Goal: Obtain resource: Obtain resource

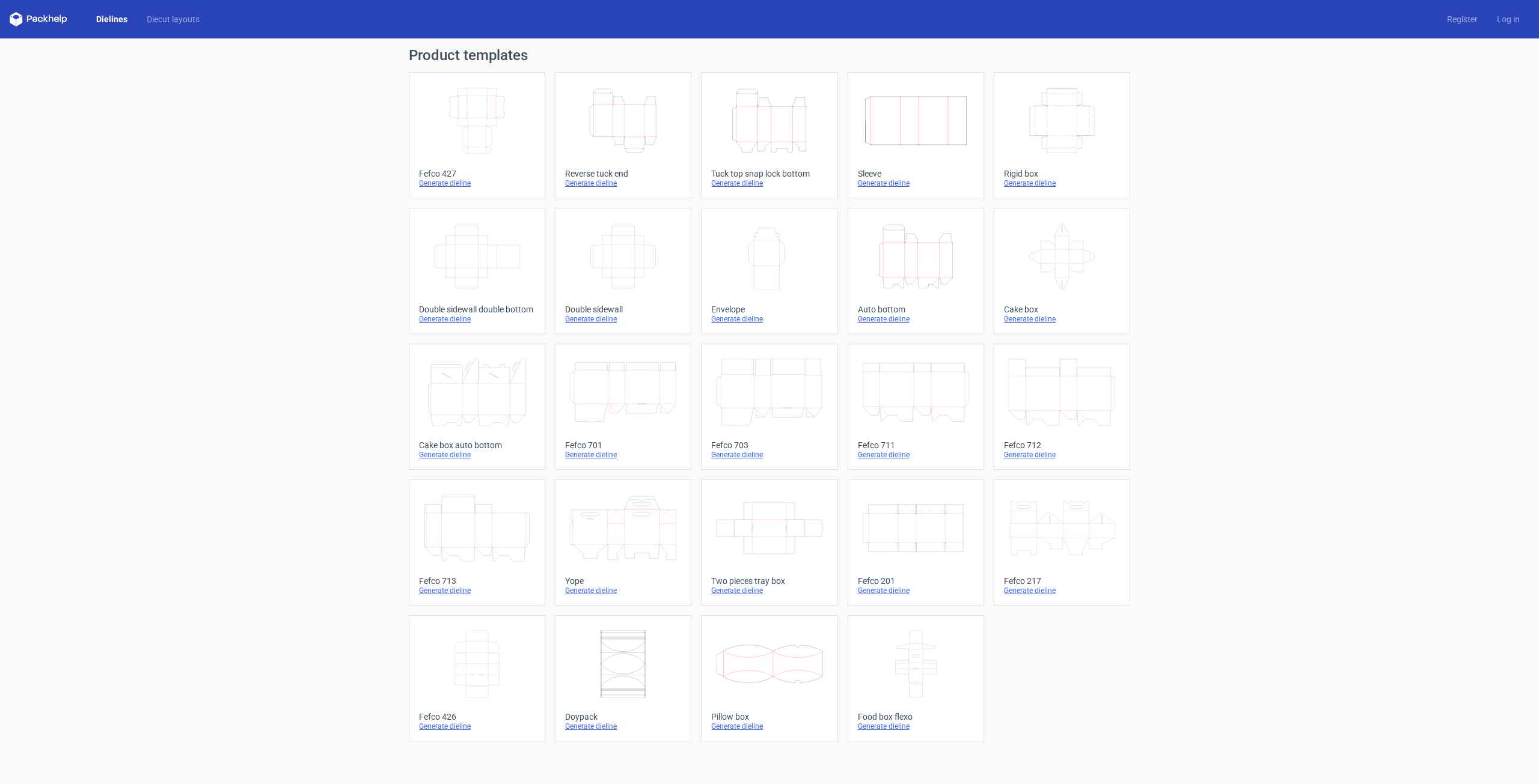
click at [604, 374] on icon "Width Depth Height" at bounding box center [916, 528] width 107 height 68
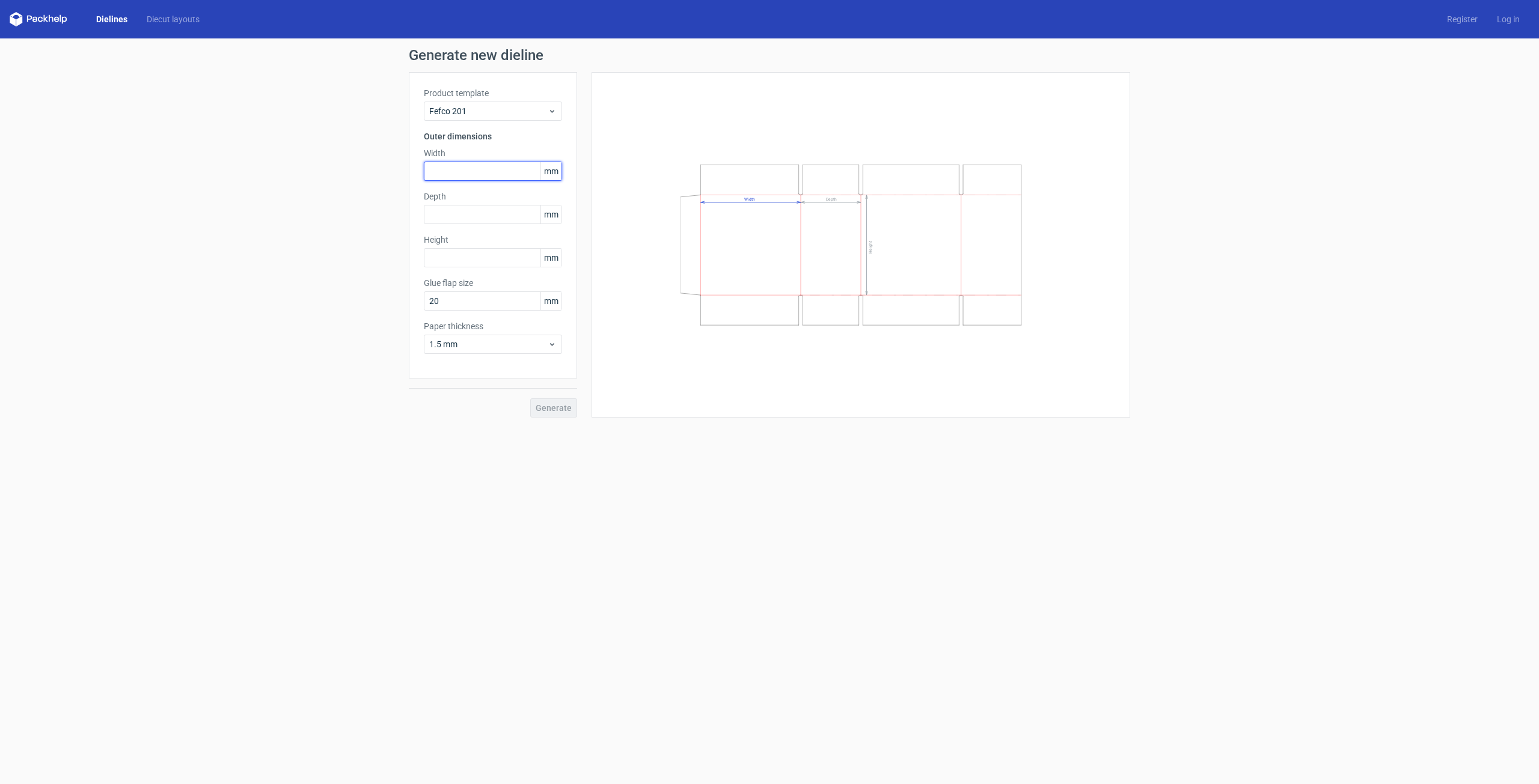
click at [496, 168] on input "text" at bounding box center [492, 171] width 138 height 19
type input "140"
click at [492, 220] on input "text" at bounding box center [492, 214] width 138 height 19
type input "60"
click at [499, 255] on input "text" at bounding box center [492, 257] width 138 height 19
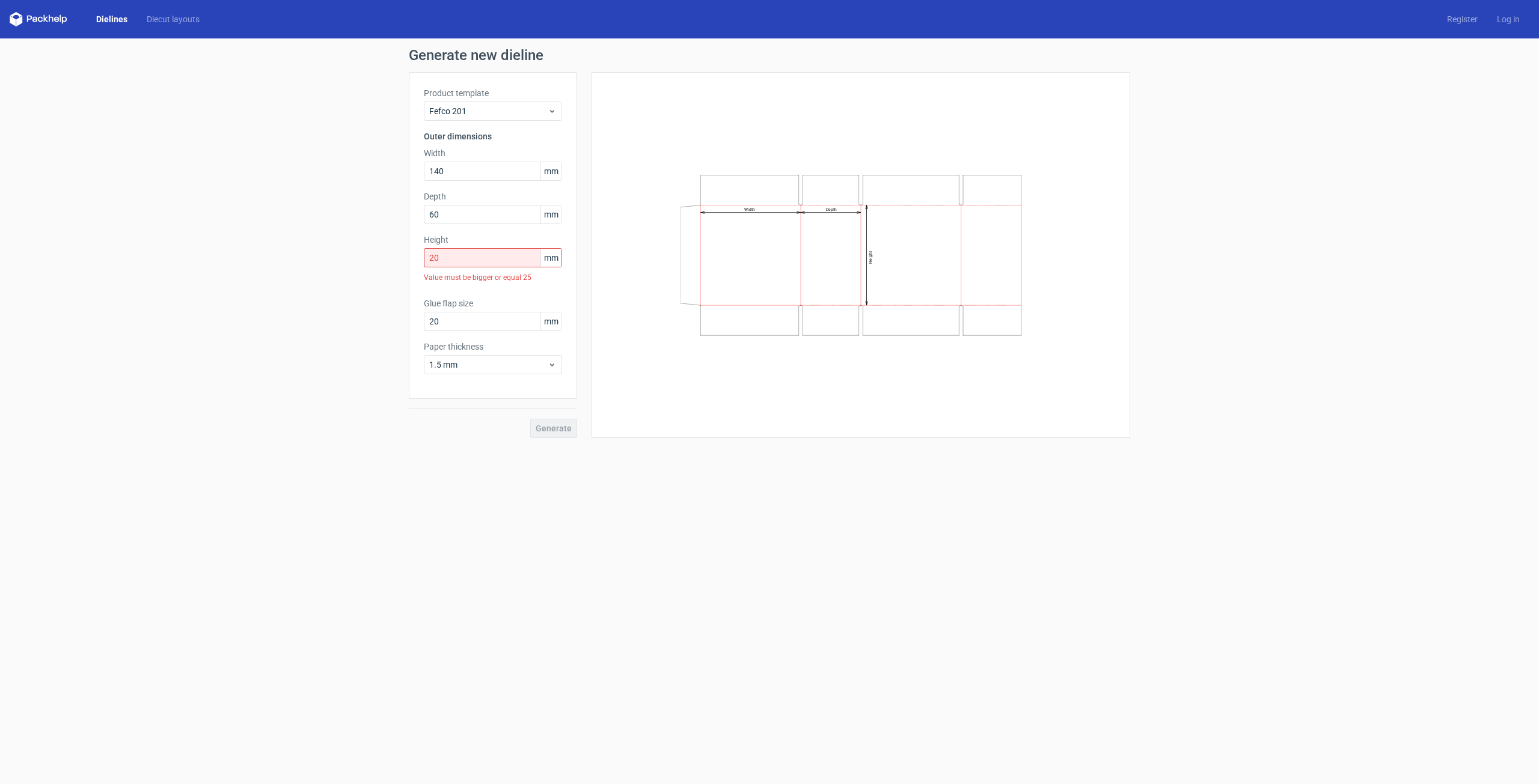
click at [604, 370] on div "Width Depth Height" at bounding box center [861, 255] width 508 height 336
click at [461, 252] on input "20" at bounding box center [492, 257] width 138 height 19
type input "200"
click at [551, 374] on span "Generate" at bounding box center [554, 408] width 36 height 9
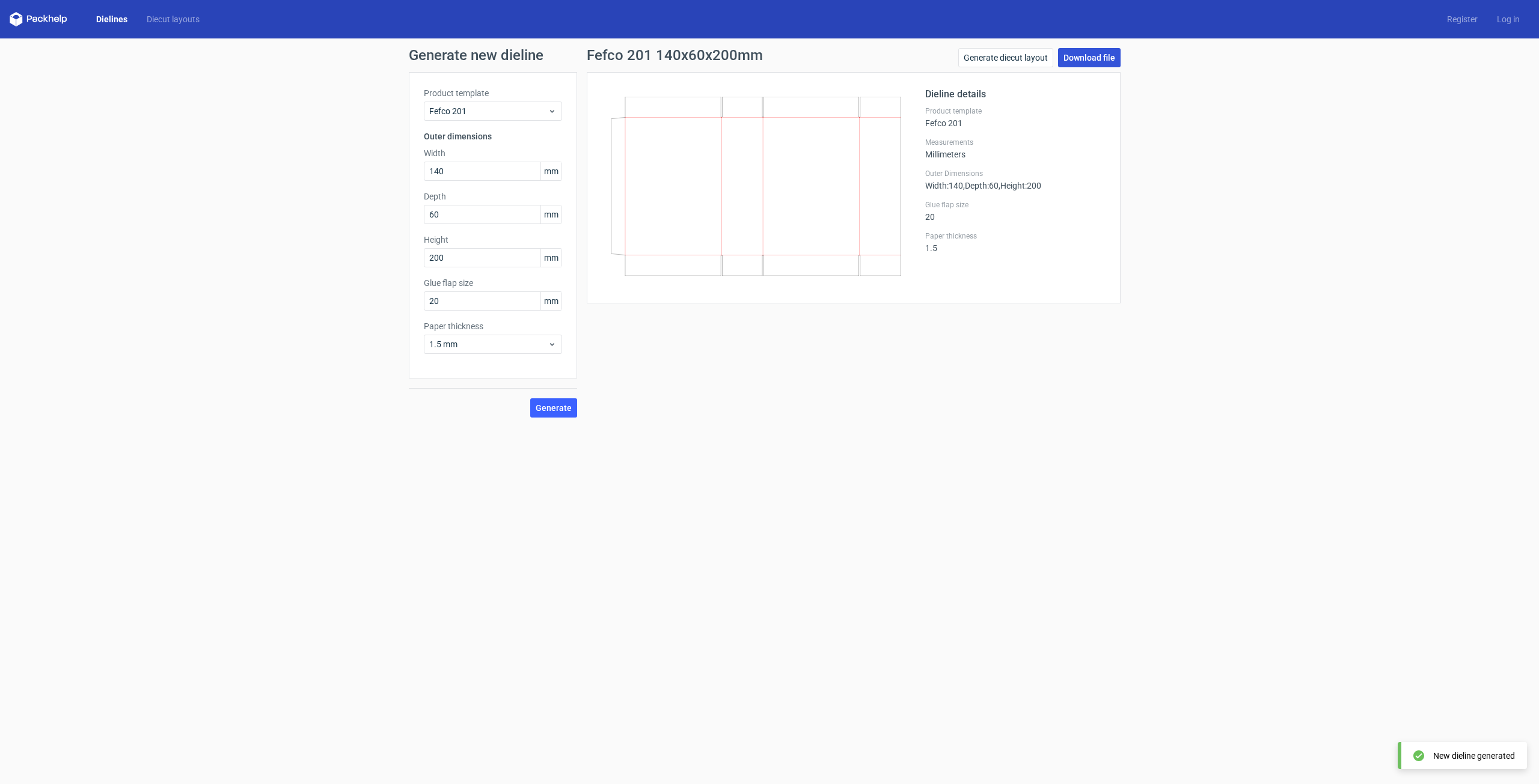
click at [604, 60] on link "Download file" at bounding box center [1089, 58] width 63 height 19
